Goal: Information Seeking & Learning: Find specific page/section

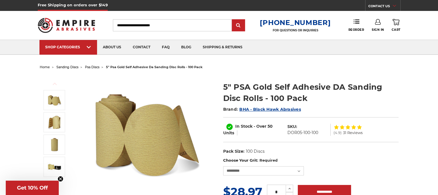
click at [137, 25] on input "Search" at bounding box center [172, 25] width 119 height 12
click at [168, 26] on input "Search" at bounding box center [172, 25] width 119 height 12
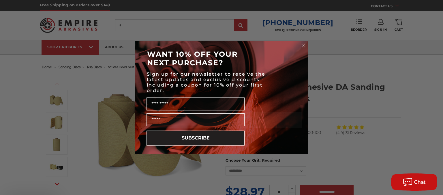
type input "*"
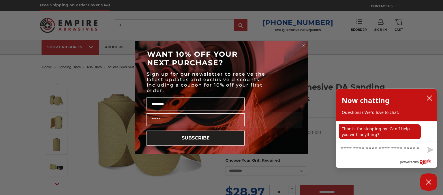
type input "*******"
click at [133, 26] on div "Close dialog WANT 10% OFF YOUR NEXT PURCHASE? Sign up for our newsletter to rec…" at bounding box center [221, 97] width 443 height 195
click at [305, 46] on circle "Close dialog" at bounding box center [303, 45] width 5 height 5
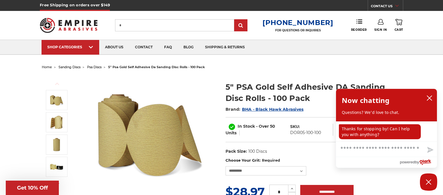
click at [305, 54] on circle "Close dialog" at bounding box center [303, 56] width 5 height 5
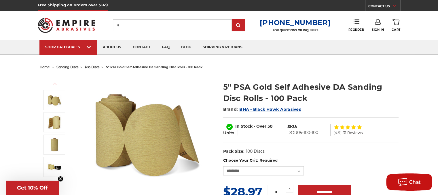
click at [133, 23] on input "*" at bounding box center [172, 25] width 119 height 12
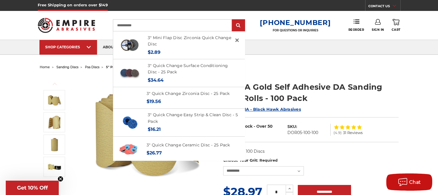
type input "**********"
click at [233, 20] on input "submit" at bounding box center [239, 26] width 12 height 12
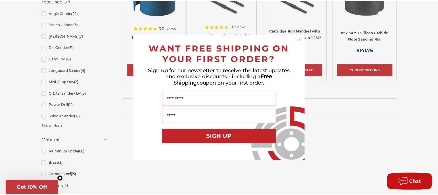
scroll to position [432, 0]
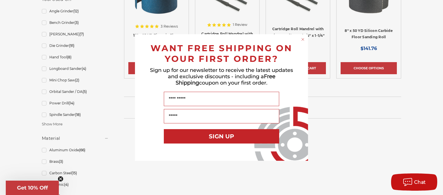
click at [110, 126] on div "Close dialog WANT FREE SHIPPING ON YOUR FIRST ORDER? Sign up for our newsletter…" at bounding box center [221, 97] width 443 height 195
click at [304, 38] on circle "Close dialog" at bounding box center [302, 39] width 5 height 5
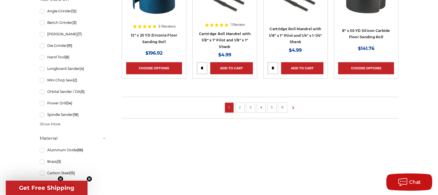
click at [240, 109] on link "2" at bounding box center [240, 107] width 6 height 6
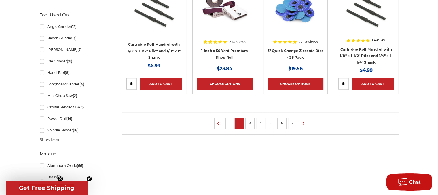
scroll to position [403, 0]
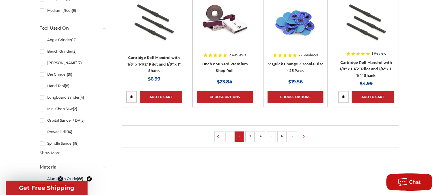
click at [254, 133] on li "3" at bounding box center [250, 136] width 9 height 11
click at [249, 135] on link "3" at bounding box center [250, 136] width 6 height 6
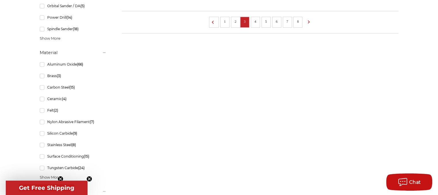
scroll to position [519, 0]
click at [255, 24] on li "4" at bounding box center [255, 21] width 9 height 11
click at [254, 20] on link "4" at bounding box center [256, 21] width 6 height 6
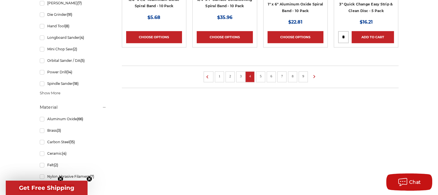
scroll to position [490, 0]
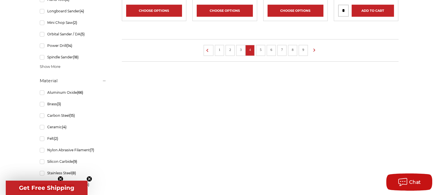
click at [263, 50] on link "5" at bounding box center [261, 50] width 6 height 6
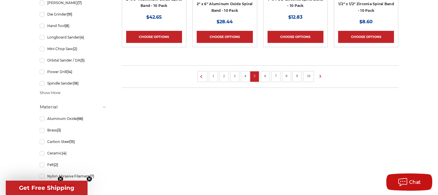
scroll to position [490, 0]
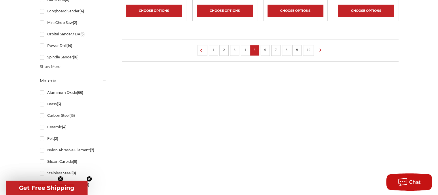
click at [265, 49] on link "6" at bounding box center [266, 50] width 6 height 6
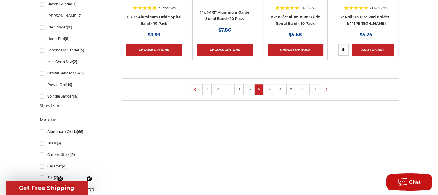
scroll to position [461, 0]
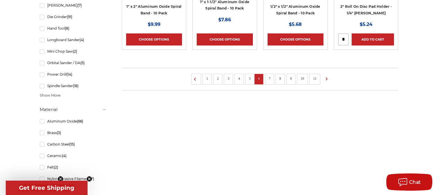
click at [272, 80] on link "7" at bounding box center [270, 79] width 6 height 6
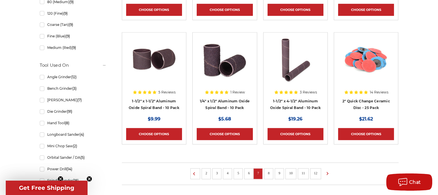
scroll to position [375, 0]
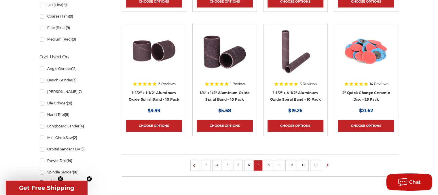
click at [267, 164] on link "8" at bounding box center [269, 165] width 6 height 6
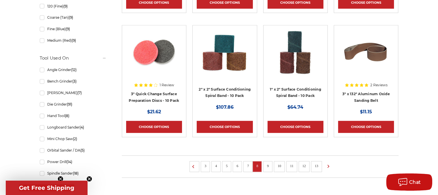
scroll to position [375, 0]
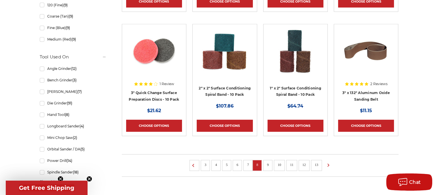
click at [269, 167] on li "9" at bounding box center [267, 165] width 9 height 11
click at [269, 168] on li "9" at bounding box center [267, 165] width 9 height 11
click at [270, 165] on link "9" at bounding box center [268, 165] width 6 height 6
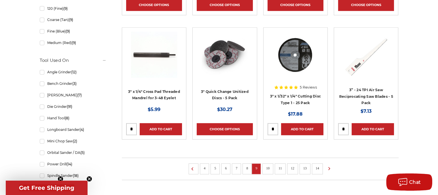
scroll to position [375, 0]
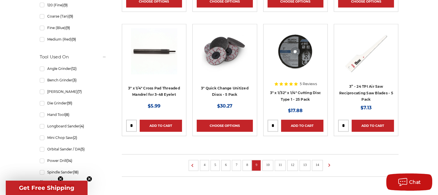
click at [270, 164] on link "10" at bounding box center [267, 165] width 7 height 6
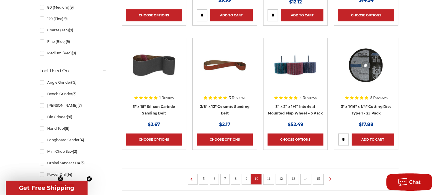
scroll to position [375, 0]
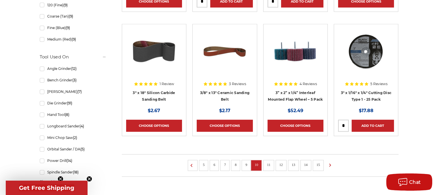
click at [270, 167] on link "11" at bounding box center [268, 165] width 7 height 6
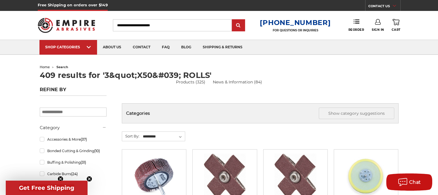
drag, startPoint x: 172, startPoint y: 27, endPoint x: 114, endPoint y: 33, distance: 57.9
click at [114, 34] on div "Toggle menu Menu Search [PHONE_NUMBER] FOR QUESTIONS OR INQUIRIES Phone Reorder…" at bounding box center [219, 25] width 363 height 29
drag, startPoint x: 170, startPoint y: 26, endPoint x: 156, endPoint y: 27, distance: 13.3
click at [162, 27] on input "Search" at bounding box center [172, 25] width 119 height 12
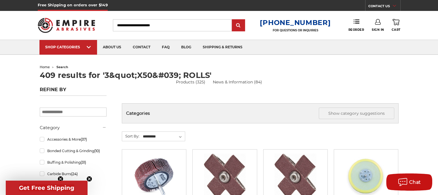
click at [106, 30] on div "Toggle menu Menu Search [PHONE_NUMBER] FOR QUESTIONS OR INQUIRIES Phone Reorder…" at bounding box center [219, 25] width 363 height 29
click at [170, 26] on input "Search" at bounding box center [172, 25] width 119 height 12
click at [157, 25] on input "Search" at bounding box center [172, 25] width 119 height 12
click at [153, 25] on input "Search" at bounding box center [172, 25] width 119 height 12
click at [179, 27] on input "Search" at bounding box center [172, 25] width 119 height 12
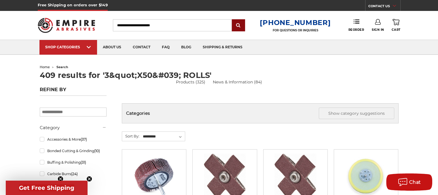
click at [241, 26] on input "submit" at bounding box center [239, 26] width 12 height 12
click at [169, 29] on input "Search" at bounding box center [172, 25] width 119 height 12
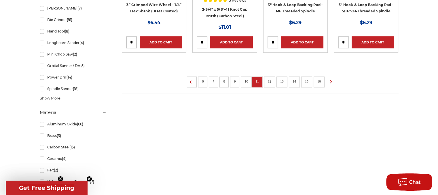
scroll to position [461, 0]
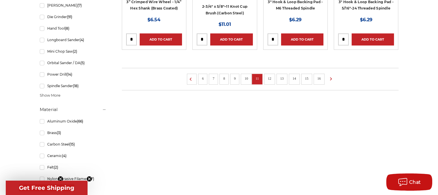
click at [272, 78] on link "12" at bounding box center [269, 79] width 7 height 6
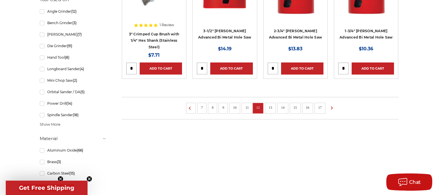
scroll to position [432, 0]
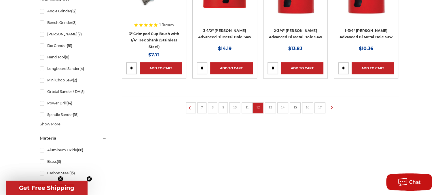
click at [271, 108] on link "13" at bounding box center [270, 107] width 7 height 6
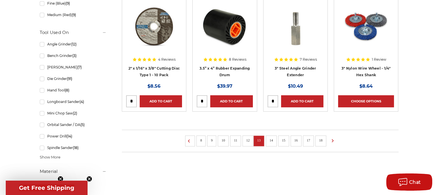
scroll to position [432, 0]
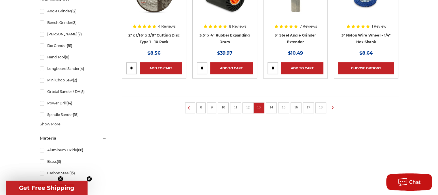
click at [273, 108] on link "14" at bounding box center [271, 107] width 7 height 6
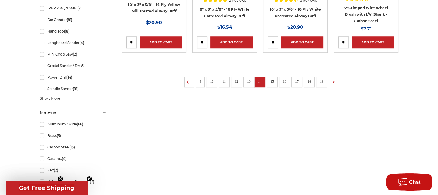
scroll to position [461, 0]
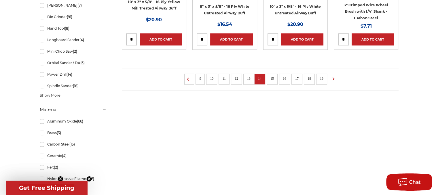
click at [274, 81] on li "15" at bounding box center [272, 79] width 11 height 11
click at [323, 76] on link "19" at bounding box center [321, 79] width 7 height 6
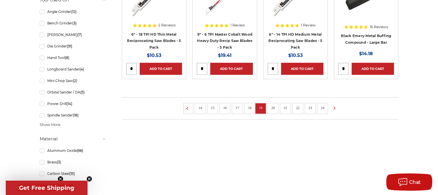
scroll to position [432, 0]
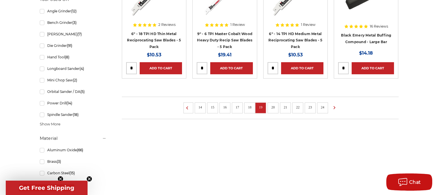
click at [312, 106] on link "23" at bounding box center [310, 107] width 7 height 6
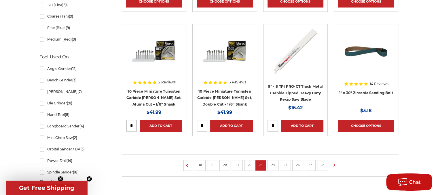
scroll to position [403, 0]
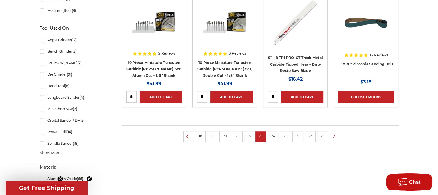
click at [274, 138] on link "24" at bounding box center [272, 136] width 7 height 6
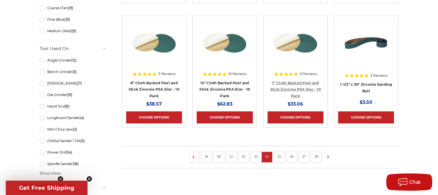
scroll to position [428, 0]
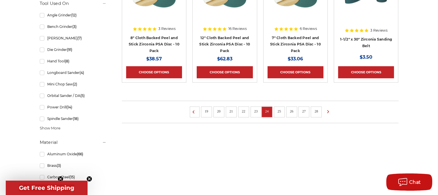
click at [318, 110] on link "28" at bounding box center [316, 111] width 7 height 6
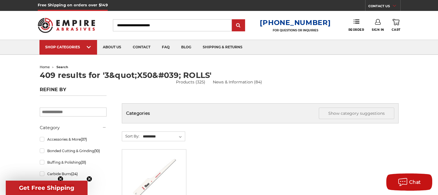
click at [135, 27] on input "Search" at bounding box center [172, 25] width 119 height 12
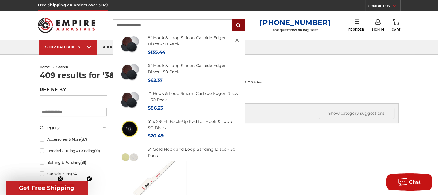
type input "**********"
click at [243, 26] on input "submit" at bounding box center [239, 26] width 12 height 12
